Goal: Task Accomplishment & Management: Use online tool/utility

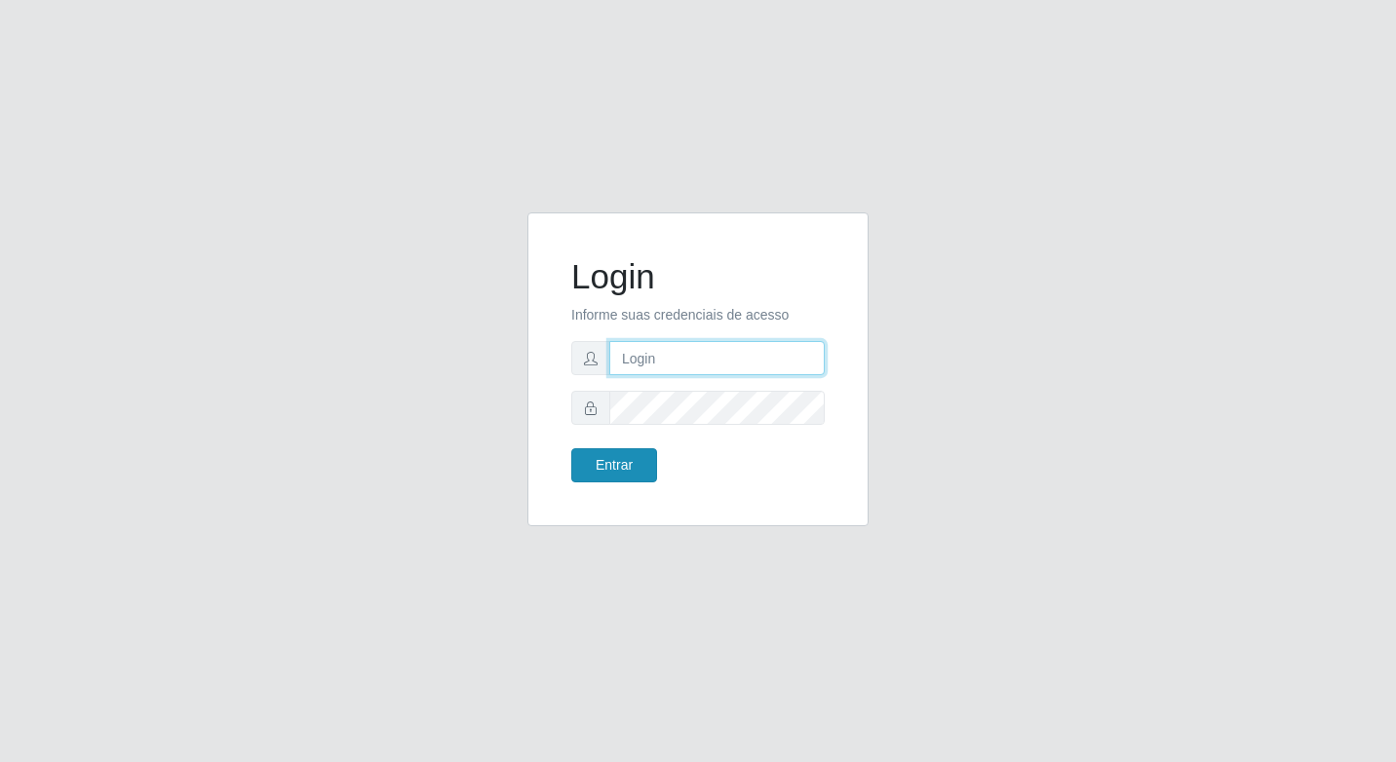
type input "elyda@quaresma"
click at [605, 452] on button "Entrar" at bounding box center [614, 465] width 86 height 34
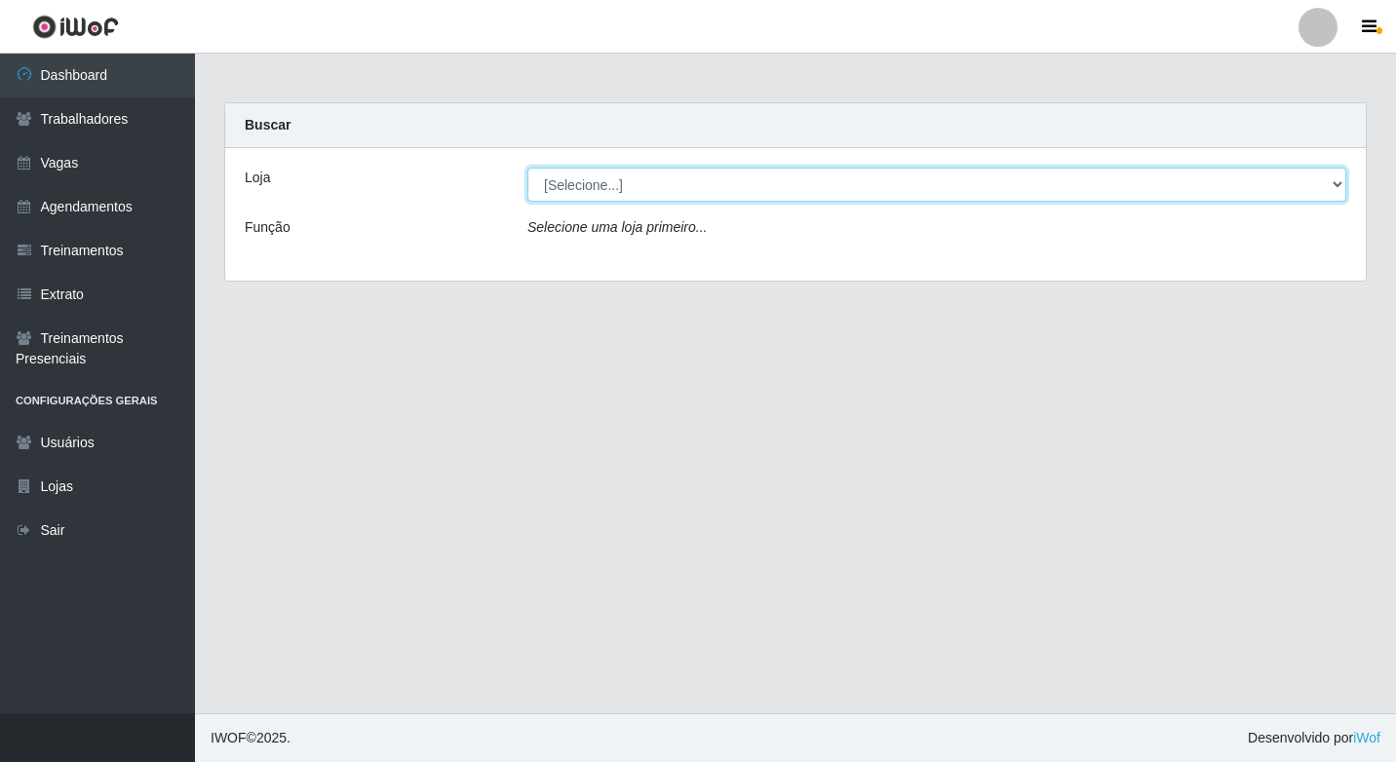
click at [565, 196] on select "[Selecione...] Super Quaresma Hortifruti" at bounding box center [936, 185] width 819 height 34
select select "511"
click at [527, 168] on select "[Selecione...] Super Quaresma Hortifruti" at bounding box center [936, 185] width 819 height 34
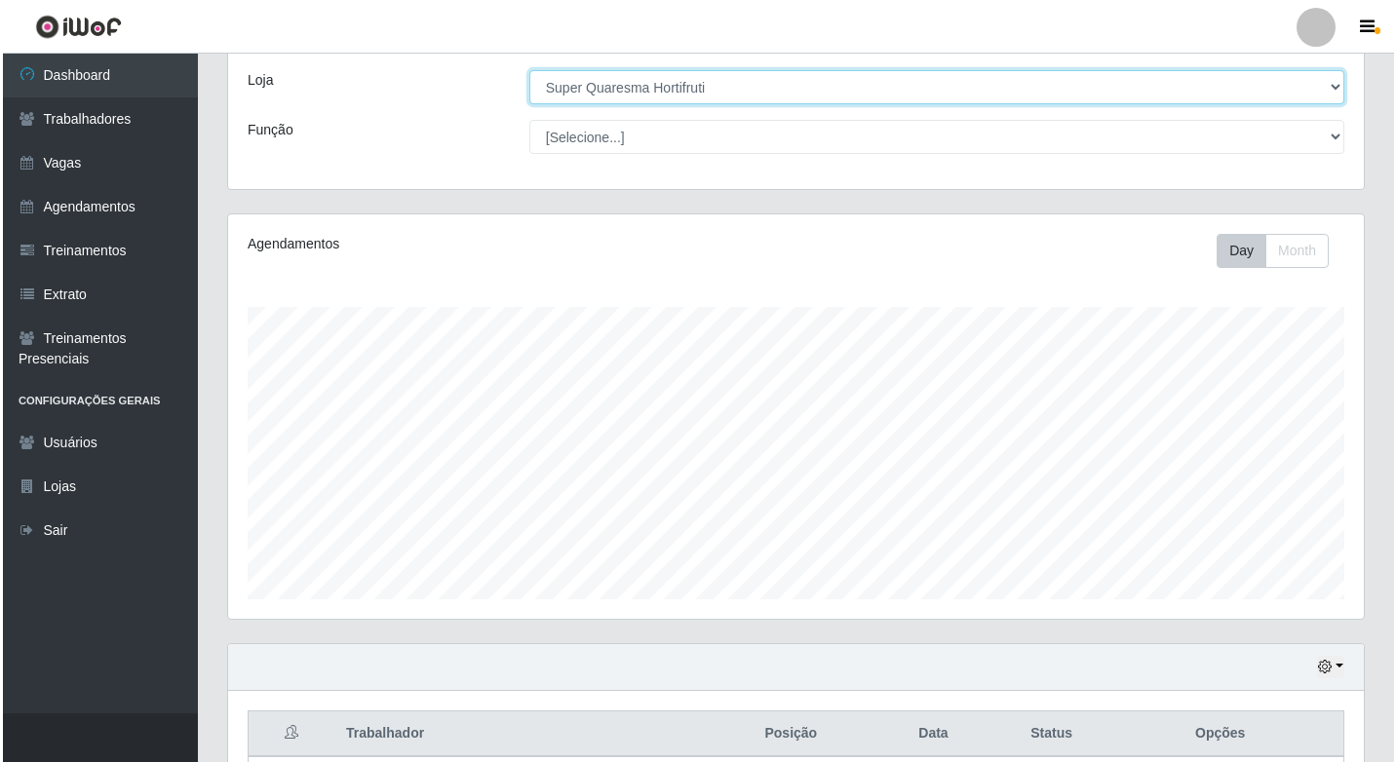
scroll to position [272, 0]
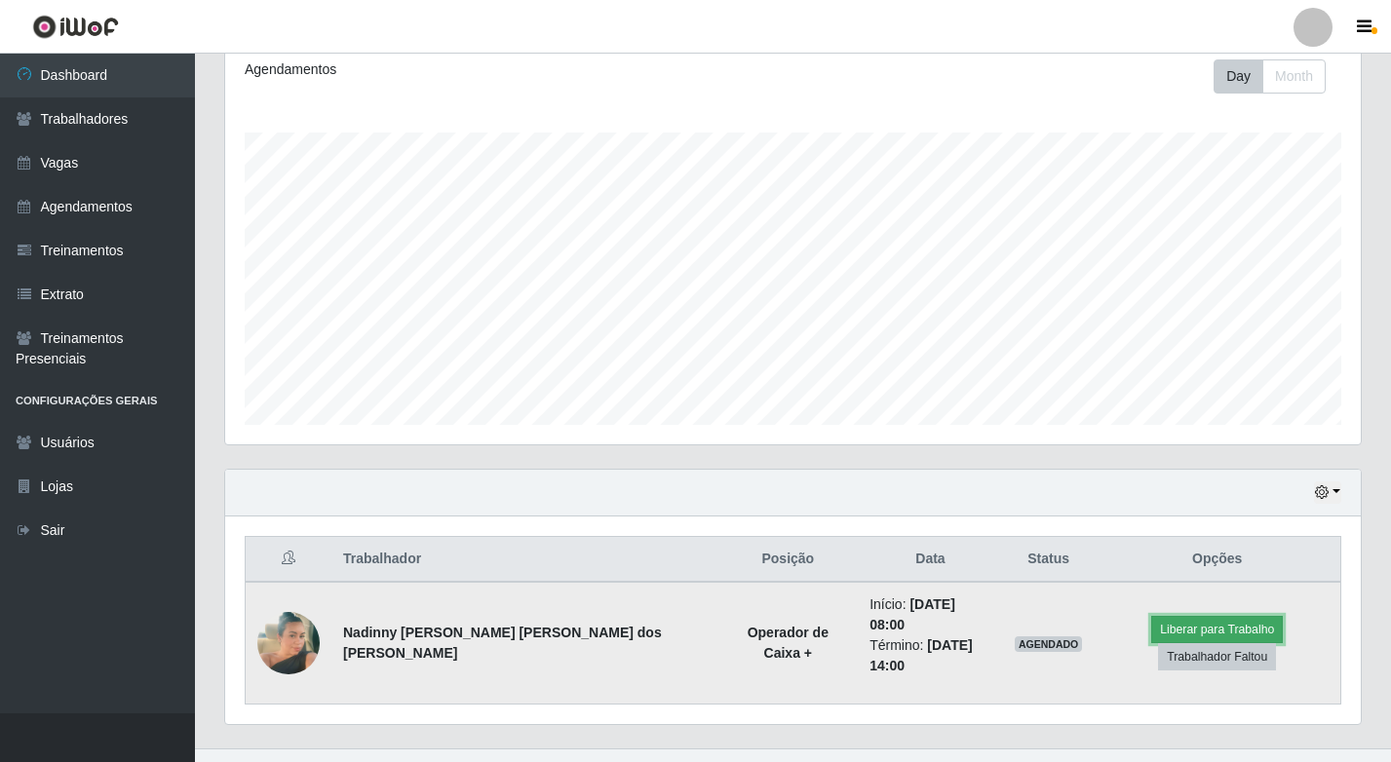
click at [1164, 630] on button "Liberar para Trabalho" at bounding box center [1217, 629] width 132 height 27
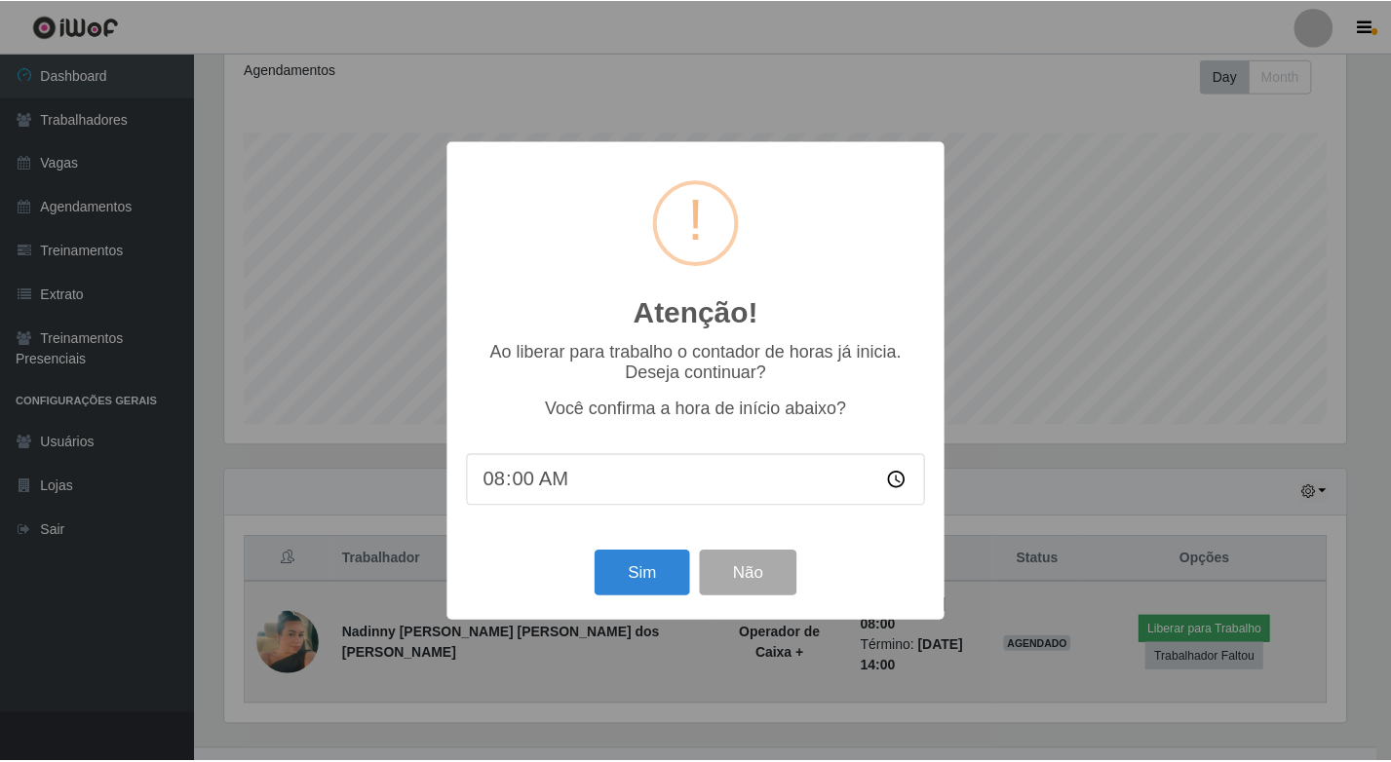
scroll to position [405, 1126]
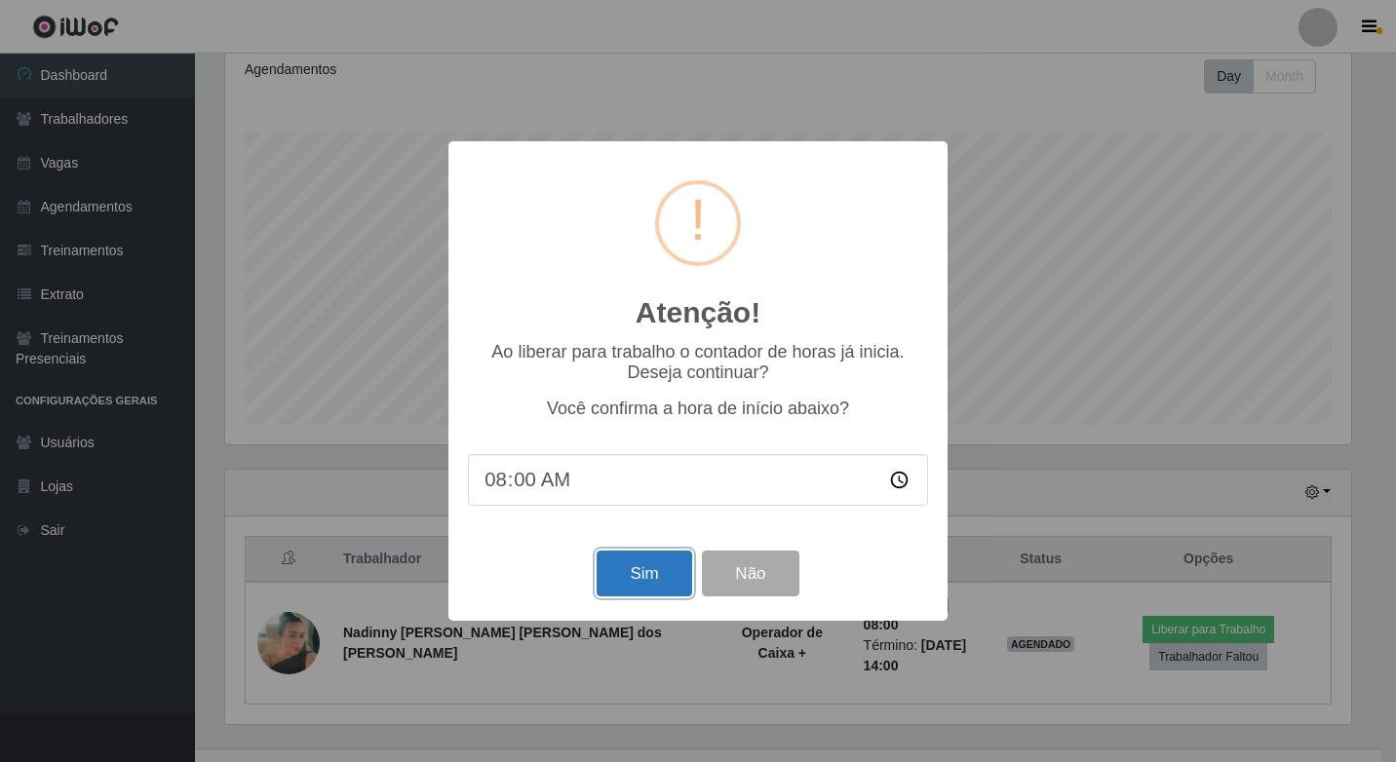
click at [660, 562] on button "Sim" at bounding box center [644, 574] width 95 height 46
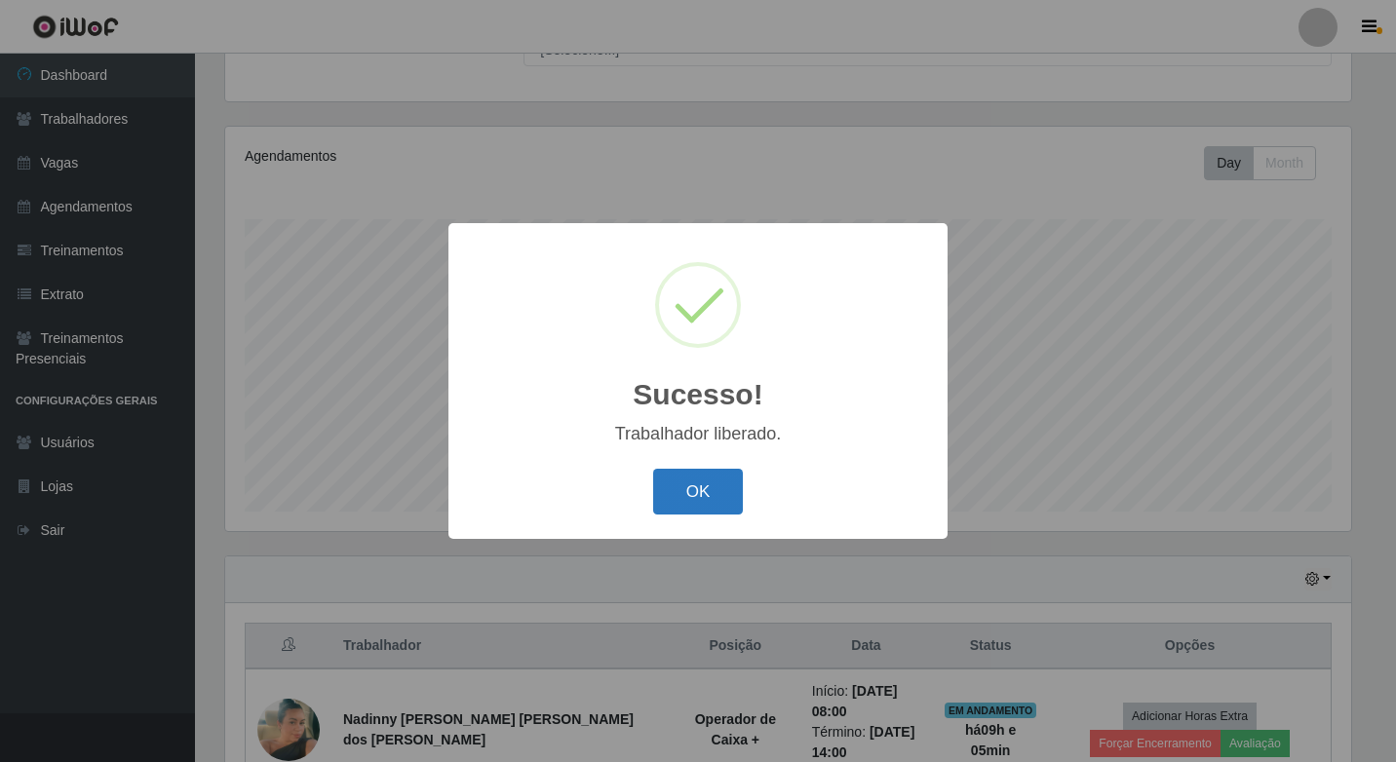
click at [696, 480] on button "OK" at bounding box center [698, 492] width 91 height 46
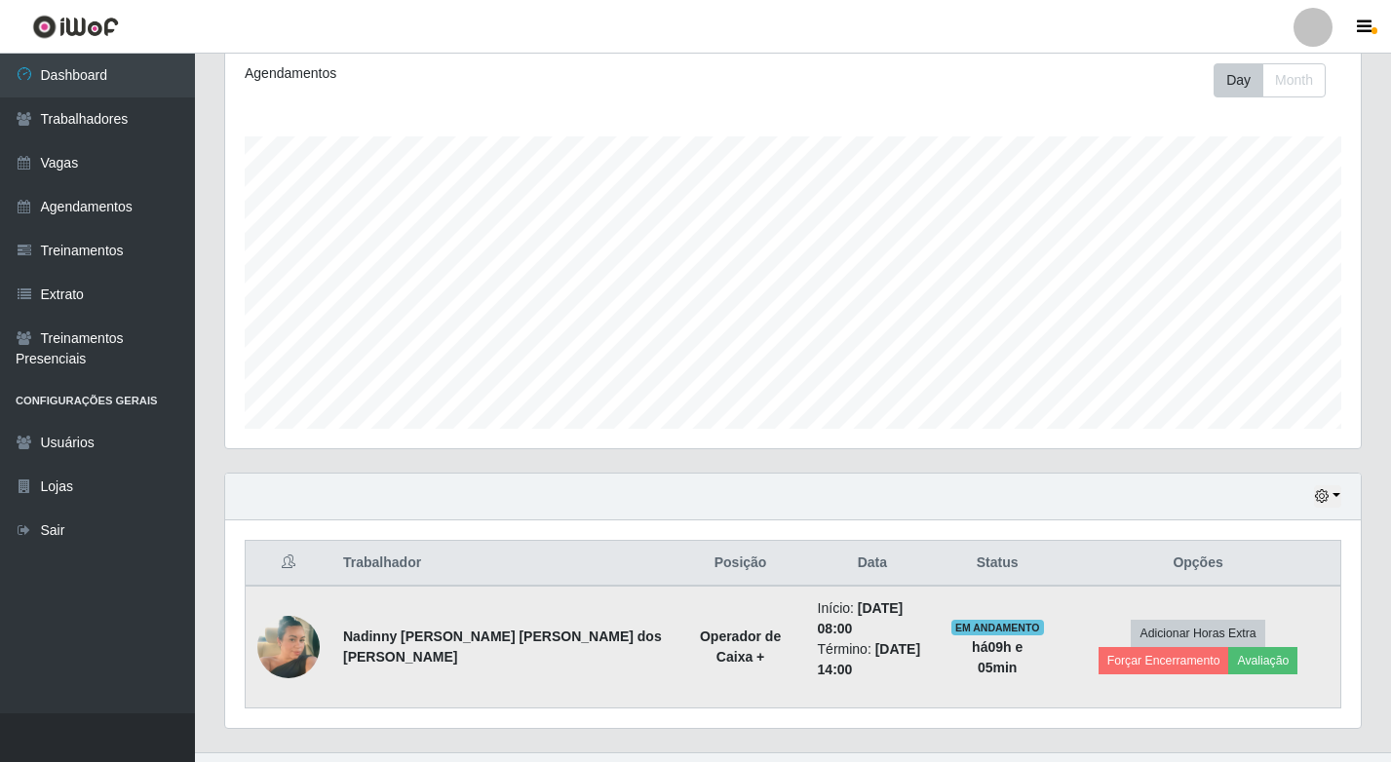
scroll to position [287, 0]
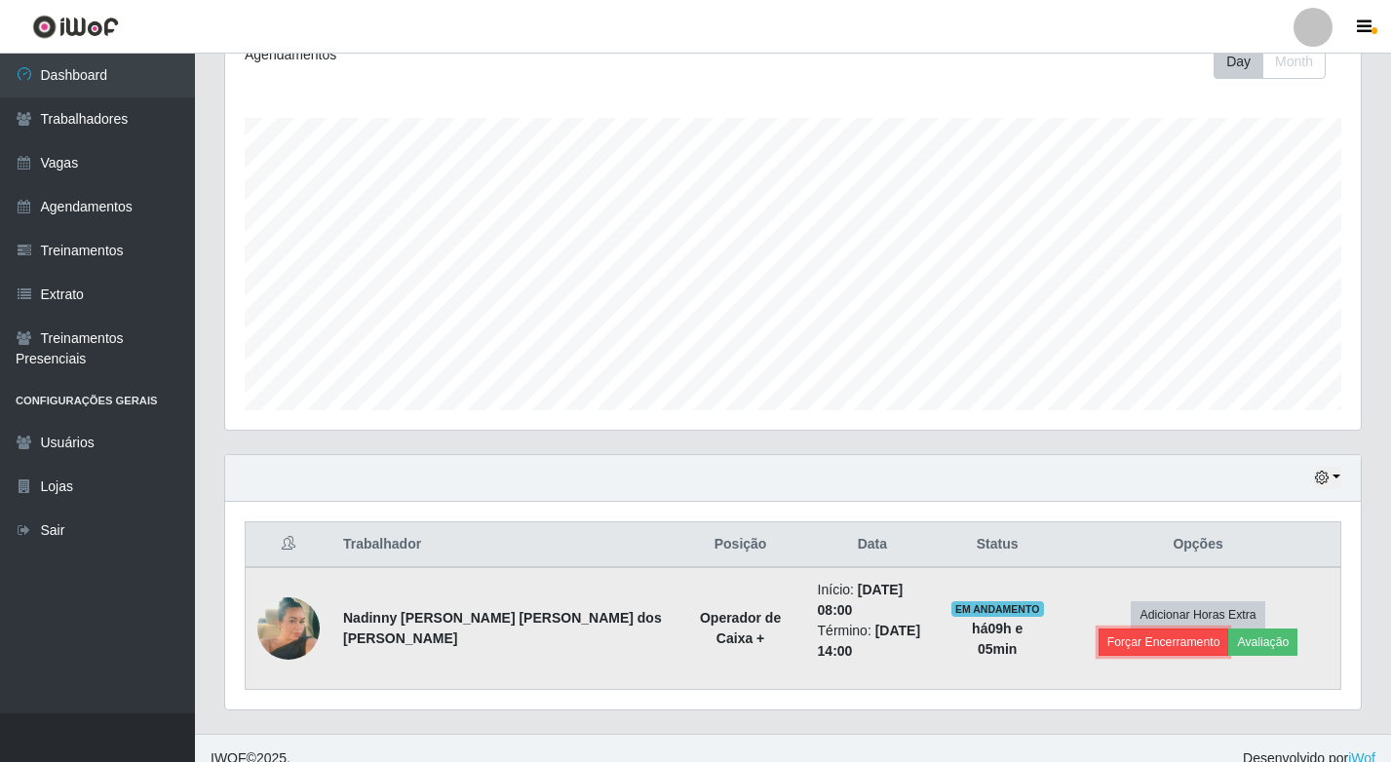
click at [1229, 629] on button "Forçar Encerramento" at bounding box center [1164, 642] width 131 height 27
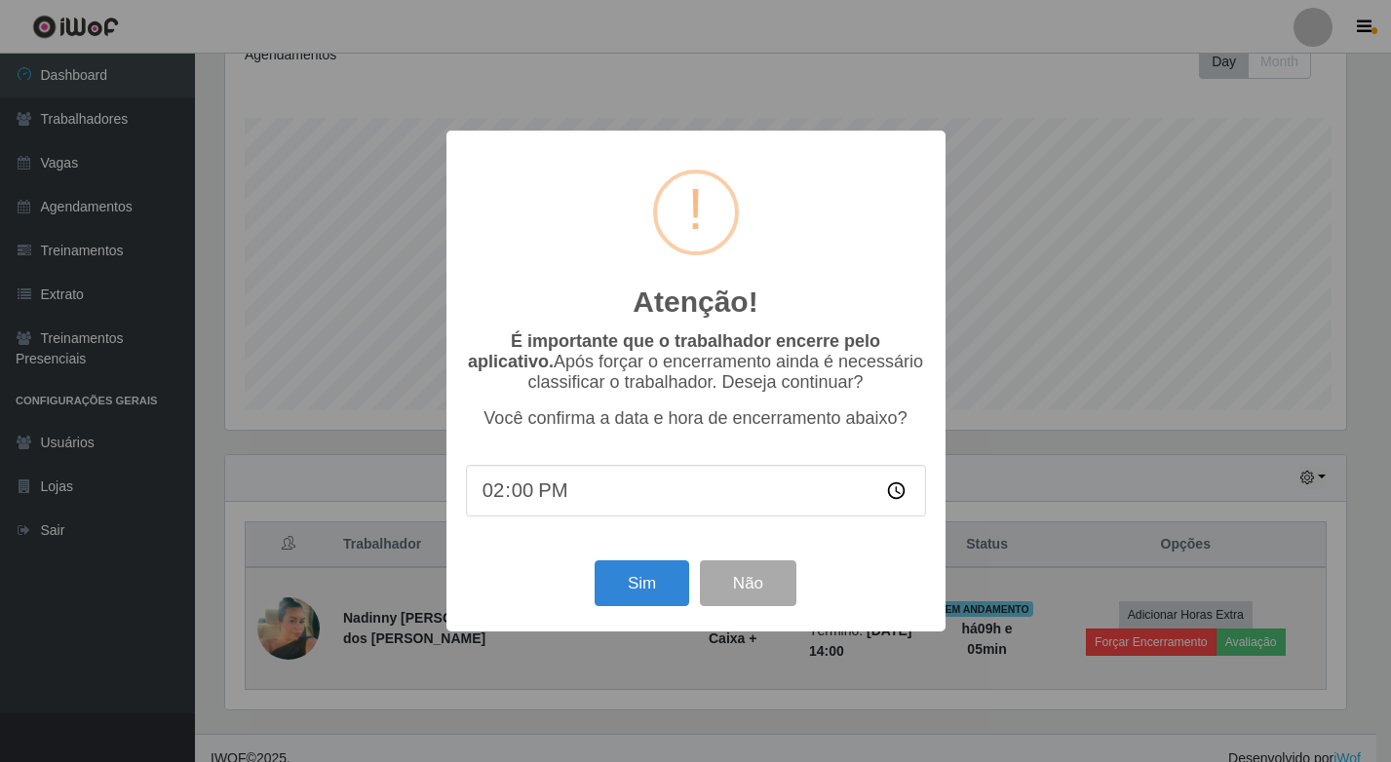
scroll to position [405, 1126]
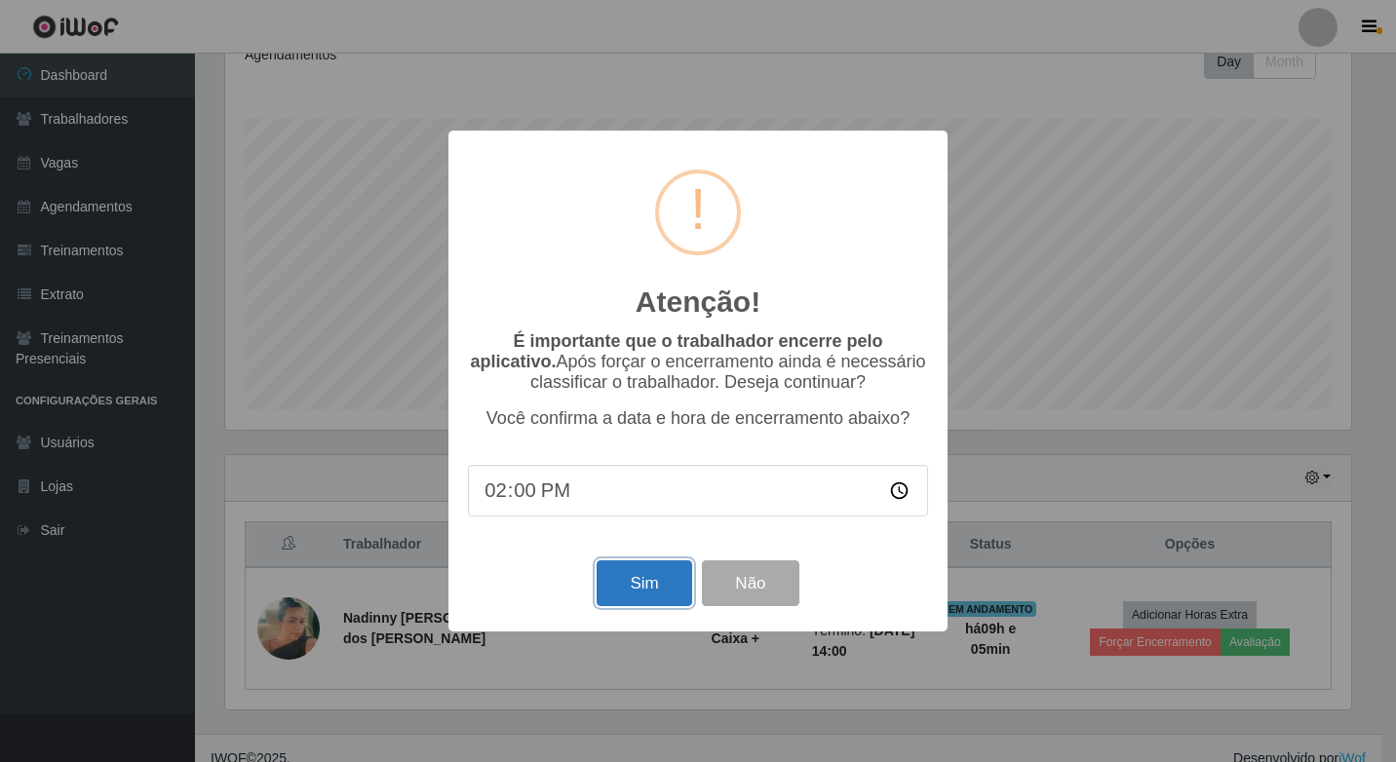
click at [621, 570] on button "Sim" at bounding box center [644, 584] width 95 height 46
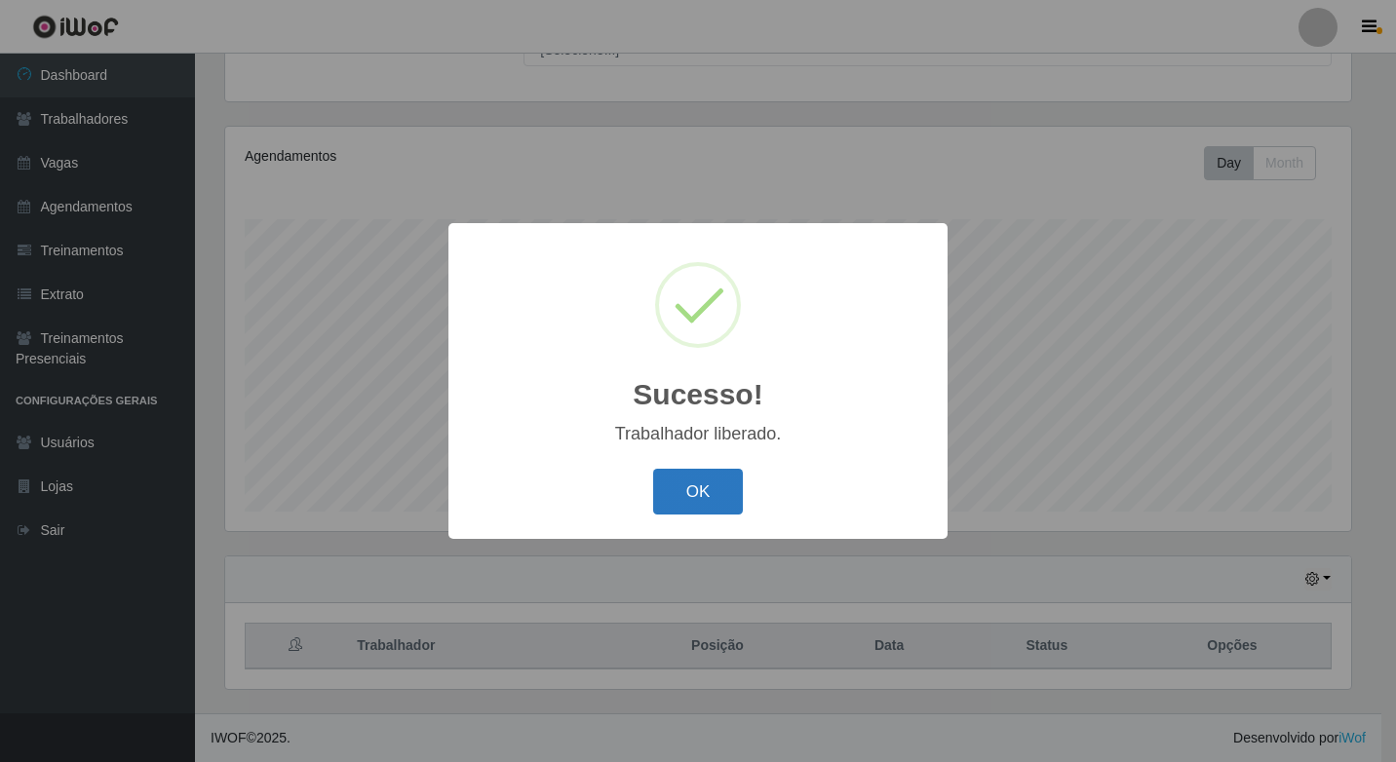
click at [691, 506] on button "OK" at bounding box center [698, 492] width 91 height 46
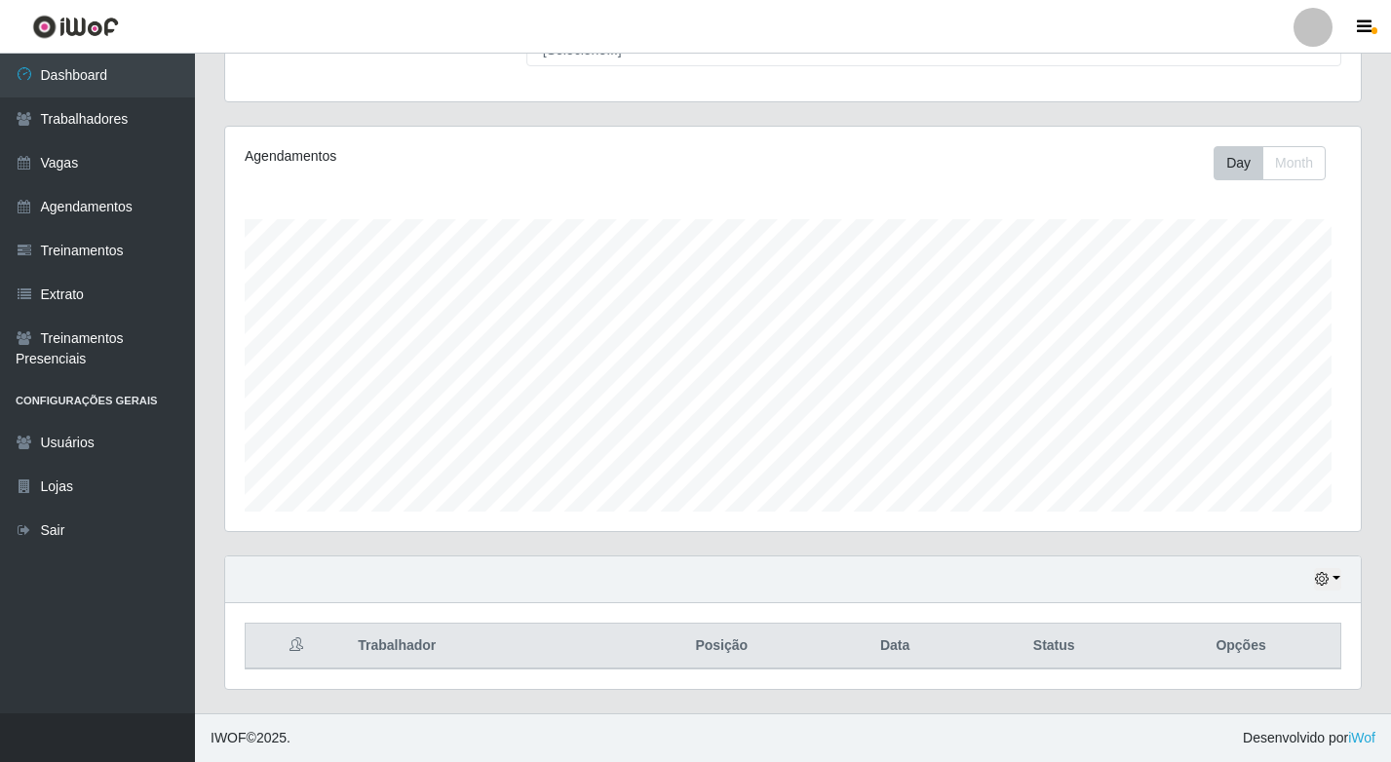
scroll to position [405, 1136]
